Goal: Task Accomplishment & Management: Complete application form

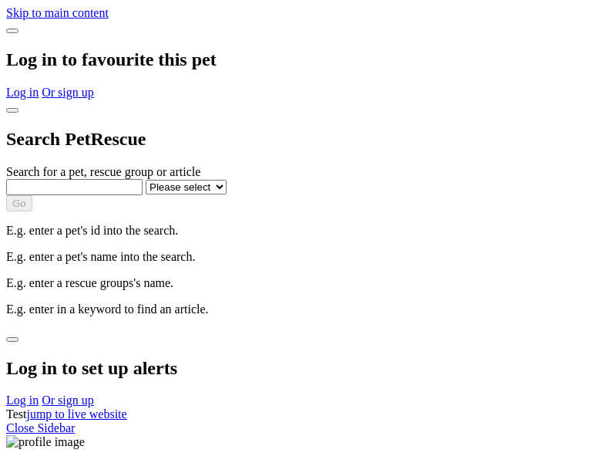
select select
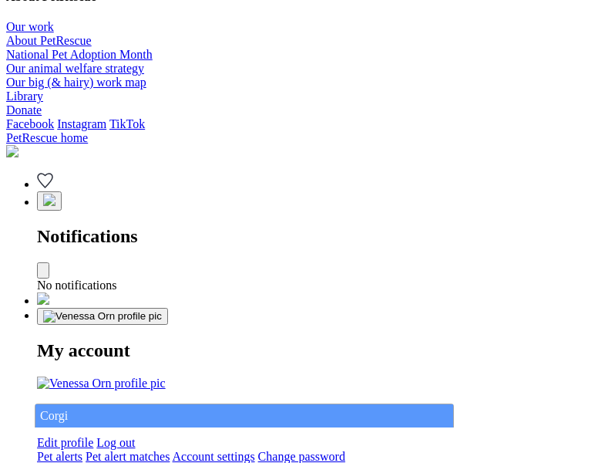
type input "Corgi"
select select "844268919"
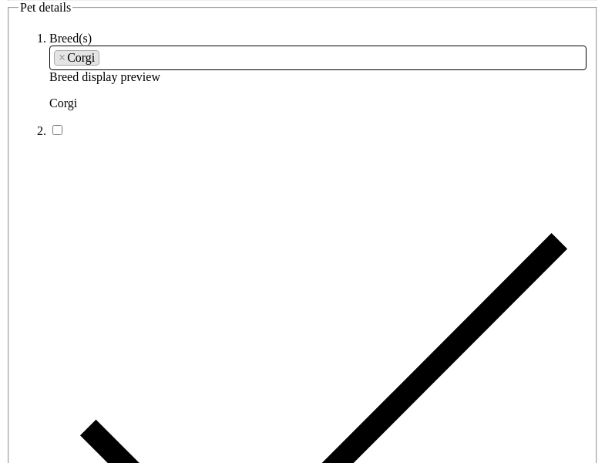
type input "Central Chandler22, Western Australia, 2150"
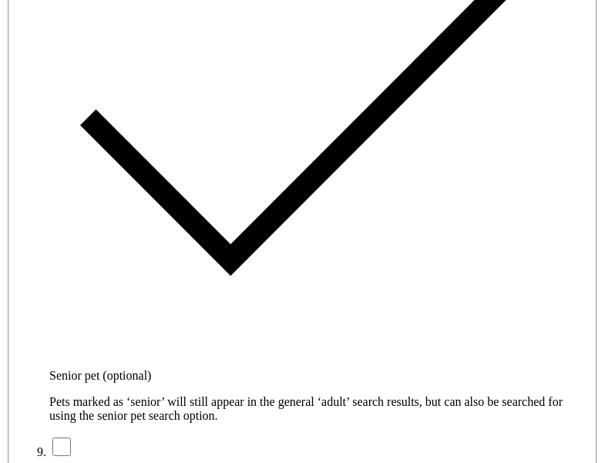
type input "14FEO934M45O193"
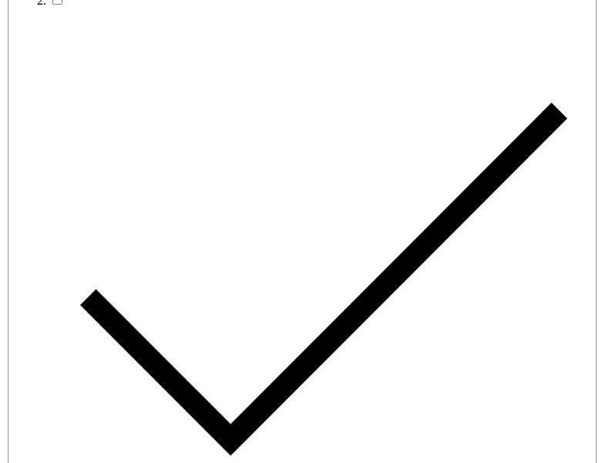
radio input "true"
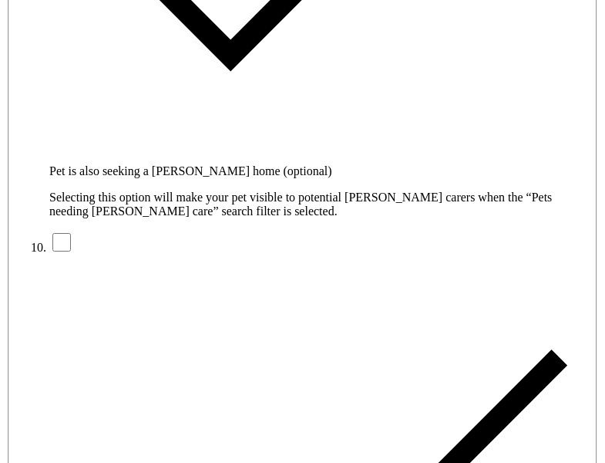
type input "Please wait..."
